Goal: Task Accomplishment & Management: Manage account settings

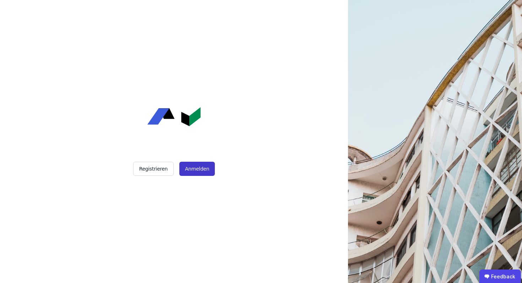
click at [198, 171] on button "Anmelden" at bounding box center [197, 169] width 36 height 14
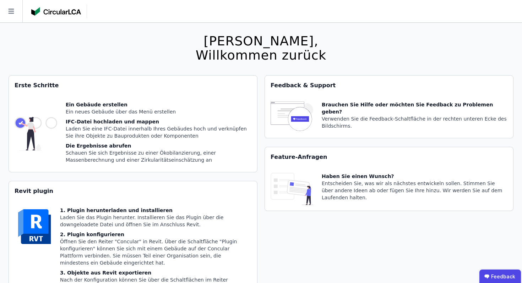
click at [25, 10] on div at bounding box center [43, 11] width 87 height 22
click at [11, 10] on icon at bounding box center [11, 11] width 22 height 22
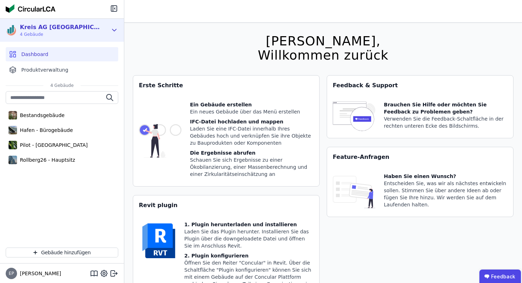
click at [67, 34] on span "4 Gebäude" at bounding box center [61, 35] width 82 height 6
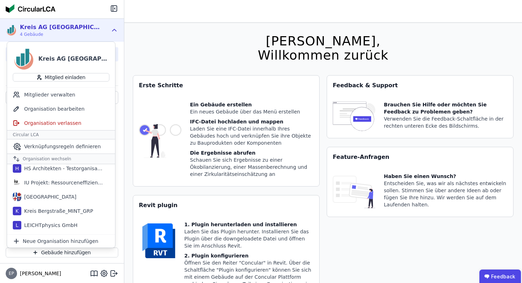
scroll to position [377, 0]
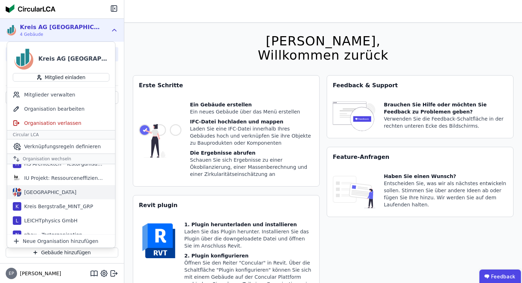
click at [44, 187] on div "[GEOGRAPHIC_DATA]" at bounding box center [61, 192] width 108 height 14
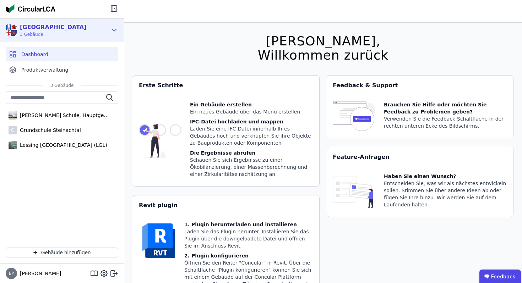
click at [83, 34] on div "[GEOGRAPHIC_DATA][STREET_ADDRESS] Gebäude" at bounding box center [57, 30] width 102 height 14
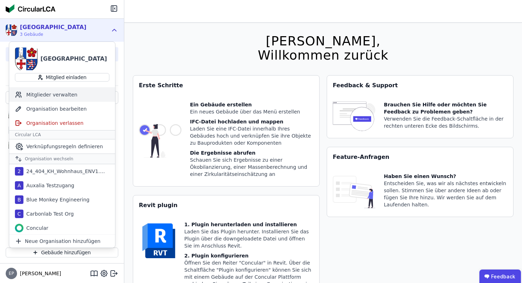
click at [61, 94] on div "Mitglieder verwalten" at bounding box center [62, 95] width 106 height 14
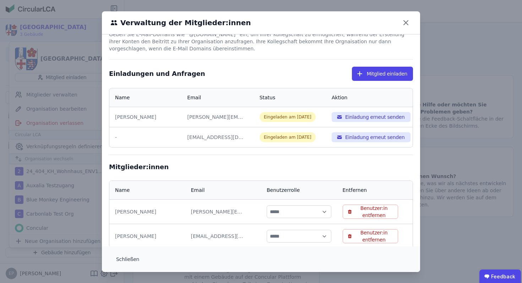
scroll to position [35, 0]
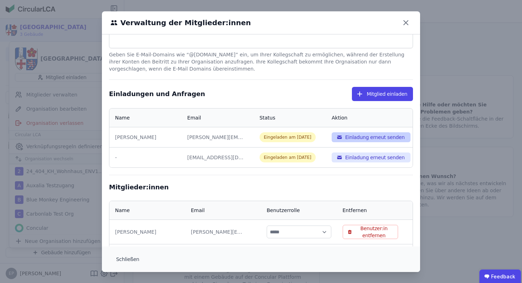
click at [376, 138] on button "Einladung erneut senden" at bounding box center [371, 137] width 79 height 10
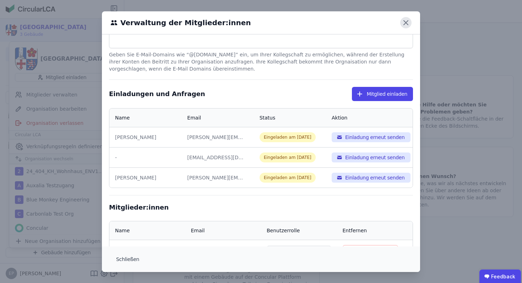
click at [401, 22] on icon at bounding box center [405, 22] width 11 height 11
